Goal: Download file/media

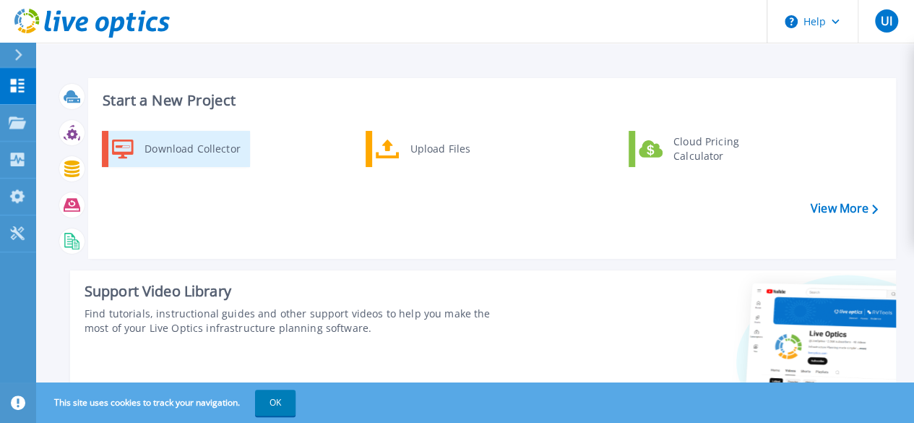
click at [232, 145] on div "Download Collector" at bounding box center [191, 148] width 109 height 29
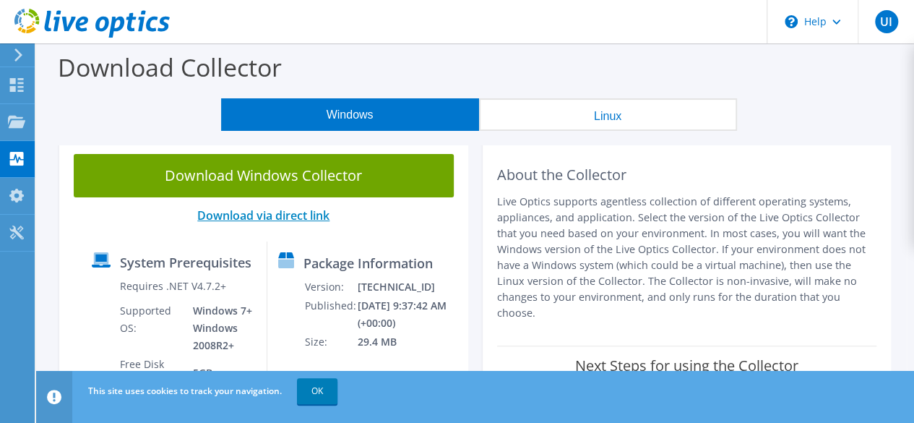
click at [297, 215] on link "Download via direct link" at bounding box center [263, 215] width 132 height 16
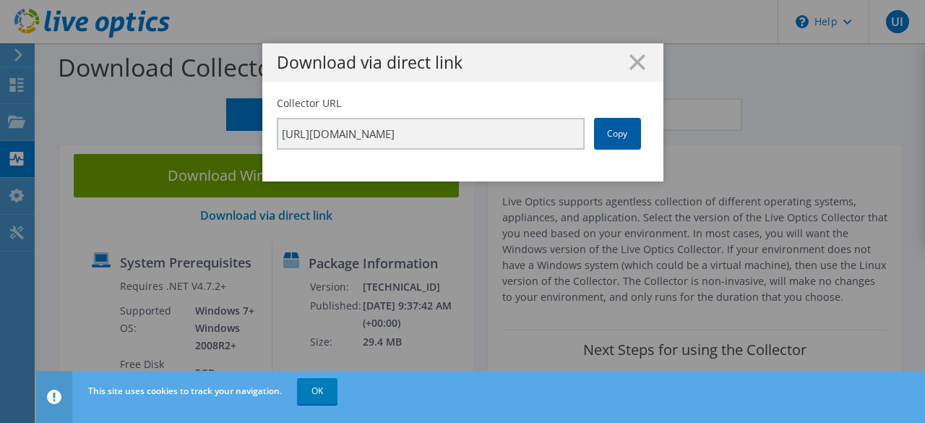
click at [614, 133] on link "Copy" at bounding box center [617, 134] width 47 height 32
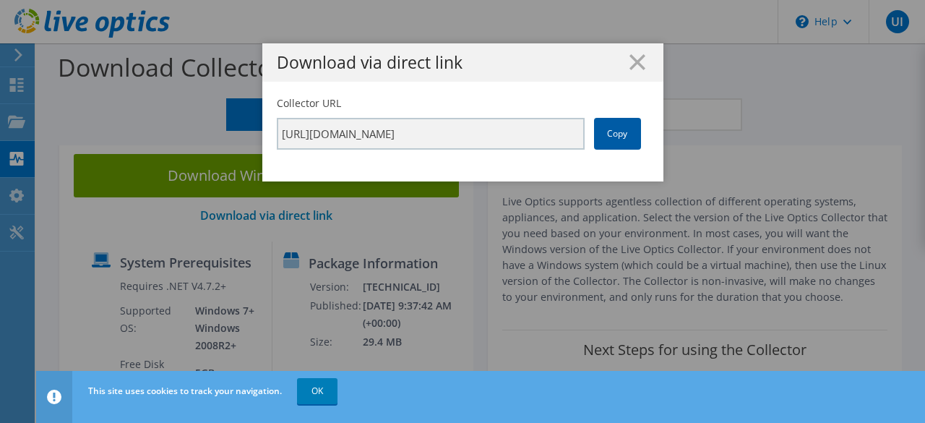
click at [614, 133] on link "Copy" at bounding box center [617, 134] width 47 height 32
click at [630, 71] on div "Download via direct link" at bounding box center [462, 62] width 401 height 38
click at [632, 64] on line at bounding box center [637, 62] width 14 height 14
